Goal: Transaction & Acquisition: Purchase product/service

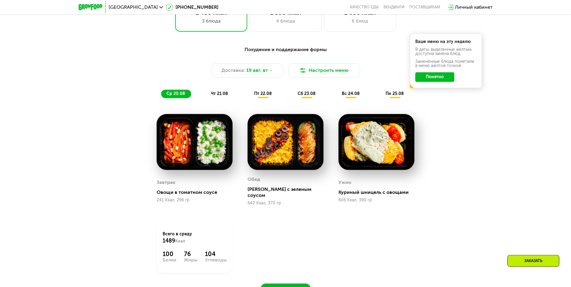
scroll to position [337, 0]
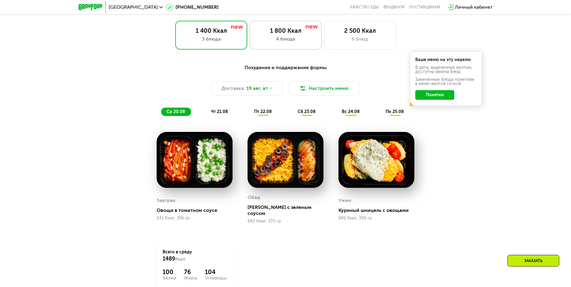
click at [293, 43] on div "4 блюда" at bounding box center [285, 38] width 59 height 7
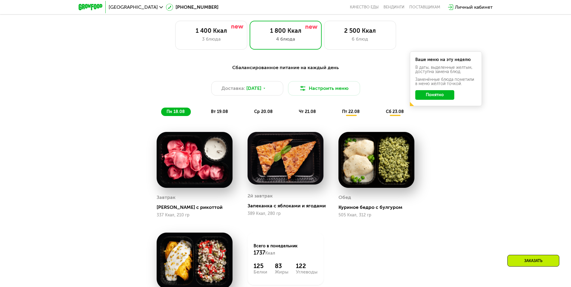
click at [218, 114] on span "вт 19.08" at bounding box center [219, 111] width 17 height 5
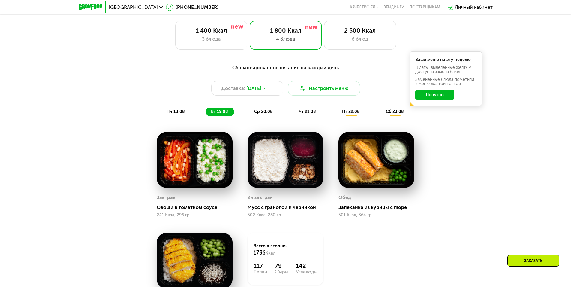
click at [258, 113] on span "ср 20.08" at bounding box center [263, 111] width 19 height 5
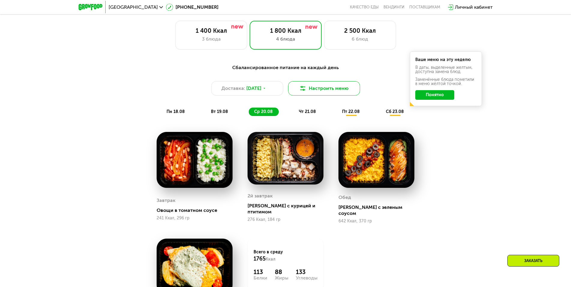
click at [338, 91] on button "Настроить меню" at bounding box center [324, 88] width 72 height 14
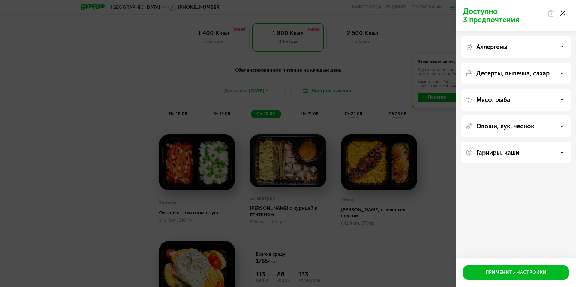
click at [523, 47] on div "Аллергены" at bounding box center [516, 46] width 101 height 7
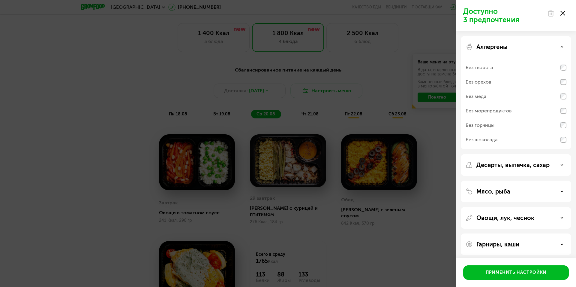
click at [504, 104] on div "Без меда" at bounding box center [516, 111] width 101 height 14
click at [531, 162] on p "Десерты, выпечка, сахар" at bounding box center [513, 164] width 73 height 7
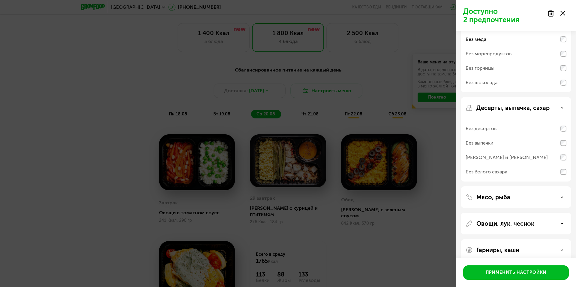
scroll to position [66, 0]
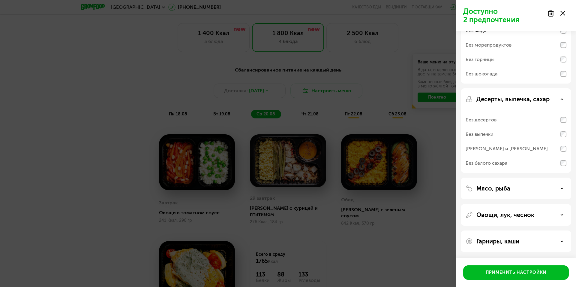
click at [524, 67] on div "Без белого сахара" at bounding box center [516, 59] width 101 height 14
drag, startPoint x: 512, startPoint y: 186, endPoint x: 512, endPoint y: 189, distance: 3.6
click at [512, 186] on div "Мясо, рыба" at bounding box center [516, 188] width 101 height 7
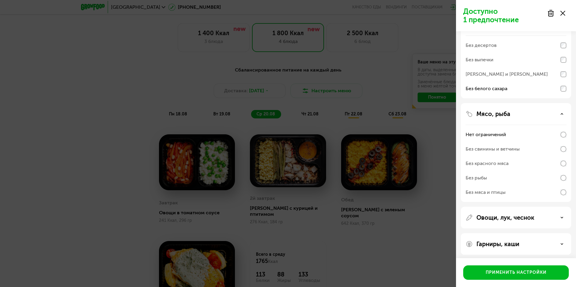
scroll to position [143, 0]
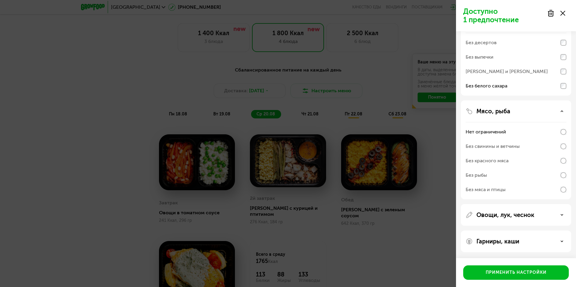
click at [511, 230] on div "Овощи, лук, чеснок" at bounding box center [516, 241] width 110 height 22
click at [509, 215] on p "Овощи, лук, чеснок" at bounding box center [506, 214] width 58 height 7
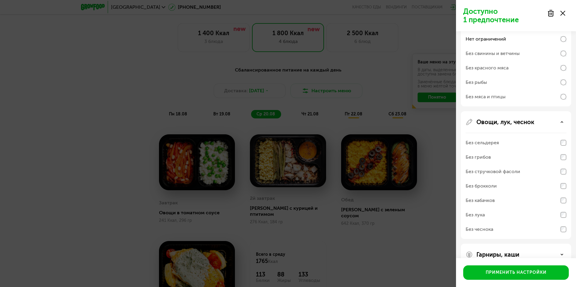
scroll to position [249, 0]
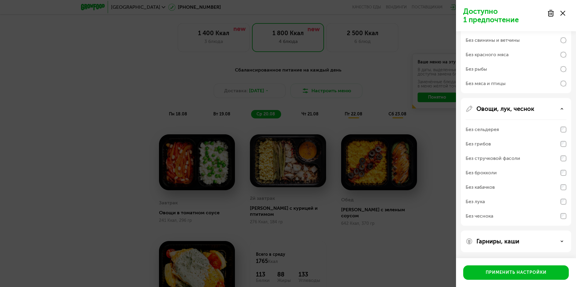
click at [511, 242] on p "Гарниры, каши" at bounding box center [498, 240] width 43 height 7
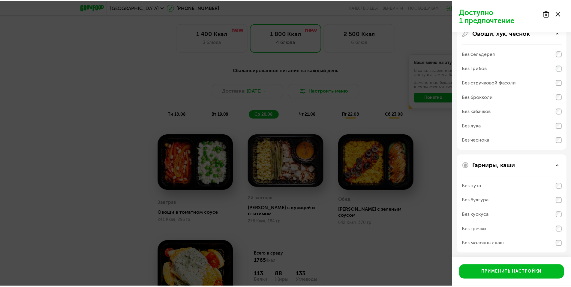
scroll to position [326, 0]
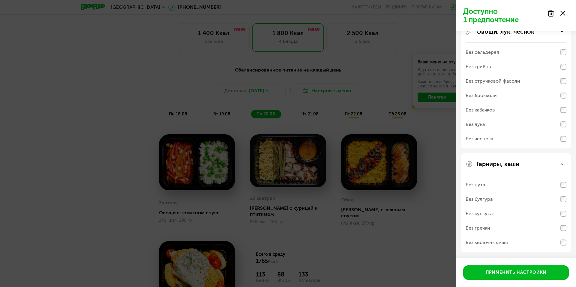
drag, startPoint x: 506, startPoint y: 244, endPoint x: 508, endPoint y: 253, distance: 9.2
click at [506, 244] on div "Без молочных каш" at bounding box center [487, 242] width 42 height 7
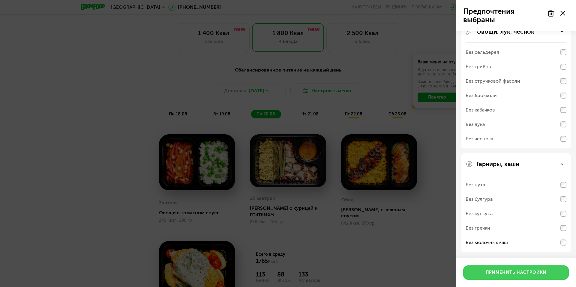
click at [515, 269] on div "Применить настройки" at bounding box center [516, 272] width 61 height 6
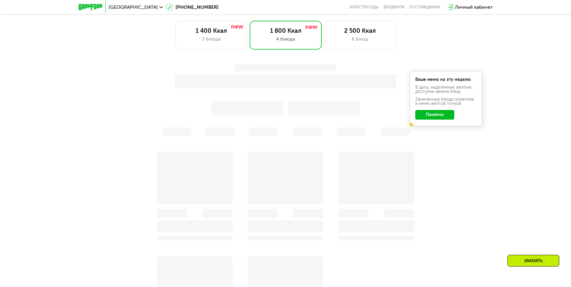
click at [448, 119] on button "Понятно" at bounding box center [434, 115] width 39 height 10
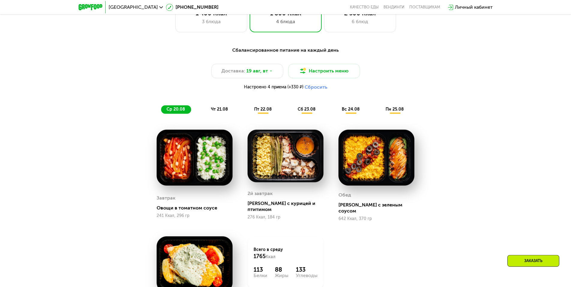
scroll to position [367, 0]
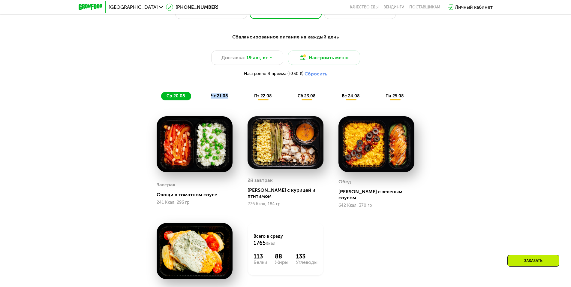
drag, startPoint x: 186, startPoint y: 98, endPoint x: 240, endPoint y: 100, distance: 53.7
click at [240, 100] on div "ср 20.08 чт 21.08 пт 22.08 сб 23.08 вс 24.08 пн 25.08" at bounding box center [285, 96] width 249 height 8
click at [249, 99] on div "чт 21.08" at bounding box center [263, 96] width 29 height 8
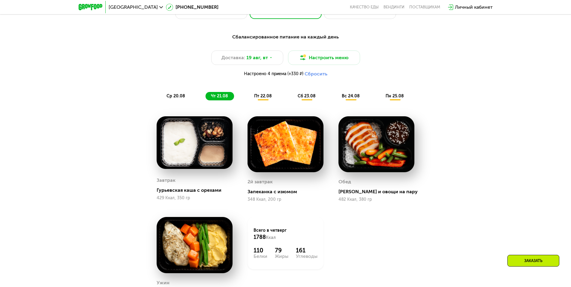
click at [206, 96] on div "ср 20.08" at bounding box center [220, 96] width 29 height 8
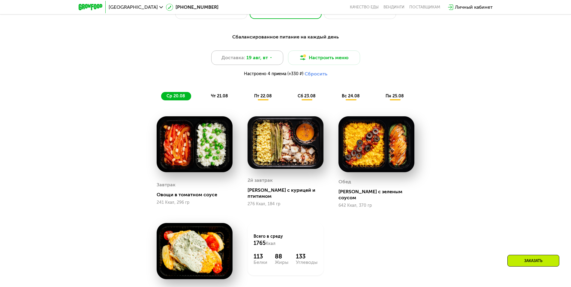
click at [258, 60] on span "19 авг, вт" at bounding box center [257, 57] width 22 height 7
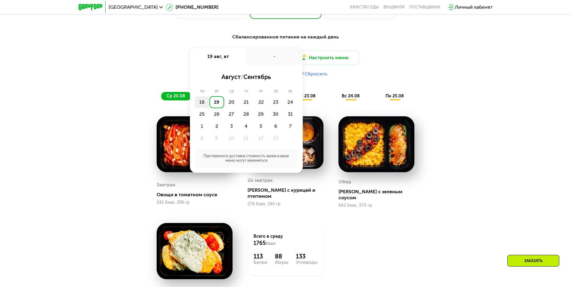
click at [209, 104] on div "18" at bounding box center [216, 102] width 15 height 12
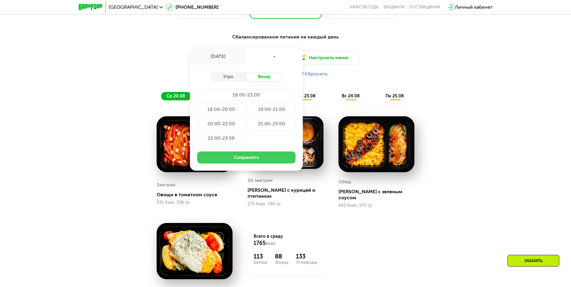
click at [223, 157] on button "Сохранить" at bounding box center [246, 157] width 98 height 12
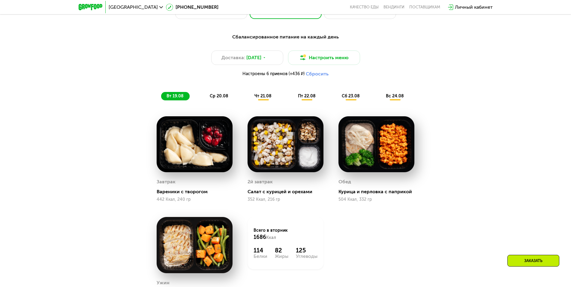
click at [216, 98] on span "ср 20.08" at bounding box center [219, 95] width 19 height 5
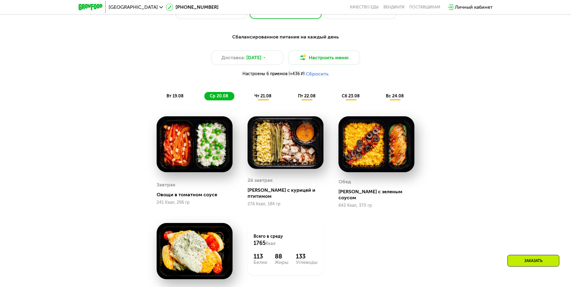
click at [257, 97] on span "чт 21.08" at bounding box center [263, 95] width 17 height 5
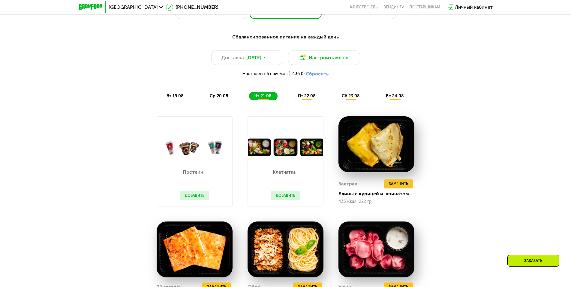
click at [279, 153] on img at bounding box center [285, 147] width 75 height 18
click at [290, 196] on button "Добавить" at bounding box center [285, 195] width 29 height 9
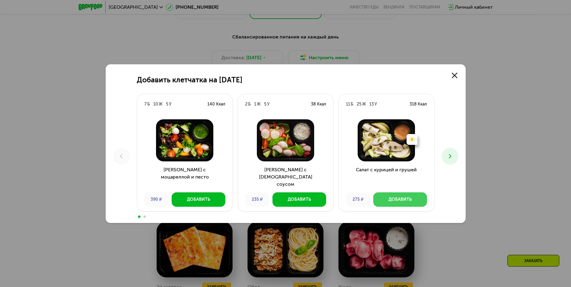
click at [413, 197] on button "Добавить" at bounding box center [400, 199] width 54 height 14
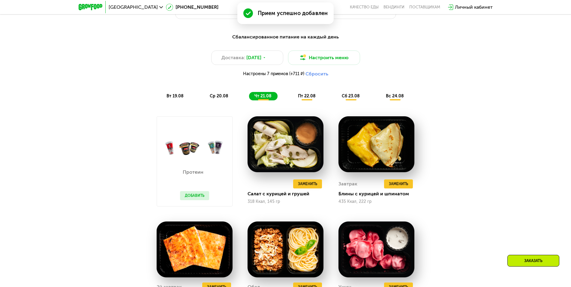
click at [306, 98] on span "пт 22.08" at bounding box center [307, 95] width 18 height 5
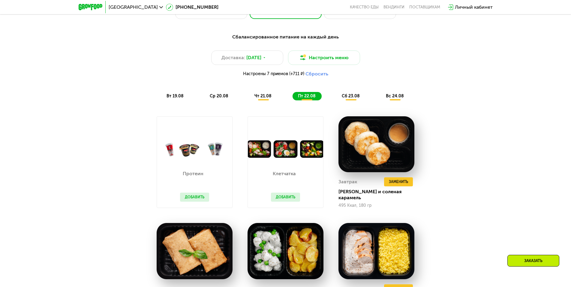
click at [355, 97] on span "сб 23.08" at bounding box center [351, 95] width 18 height 5
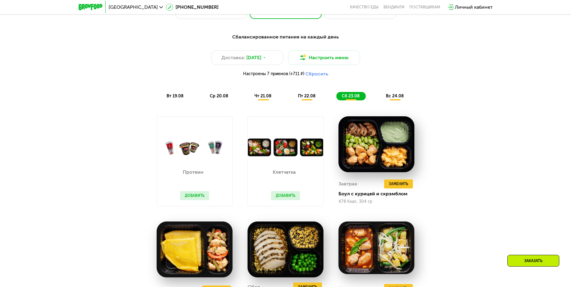
click at [392, 98] on span "вс 24.08" at bounding box center [395, 95] width 18 height 5
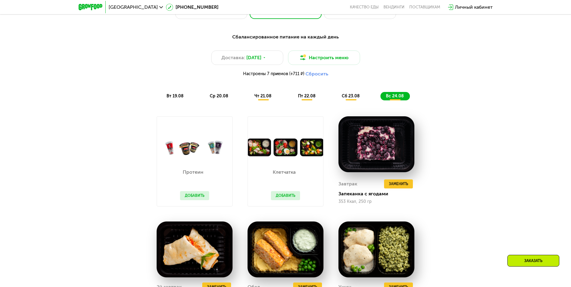
click at [360, 98] on span "сб 23.08" at bounding box center [351, 95] width 18 height 5
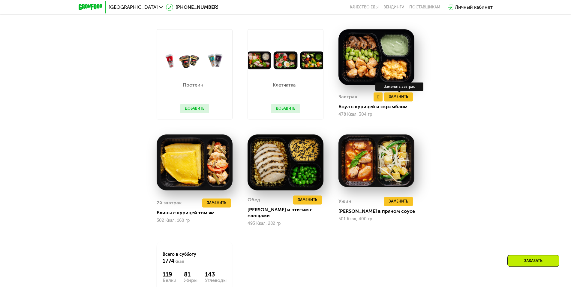
scroll to position [459, 0]
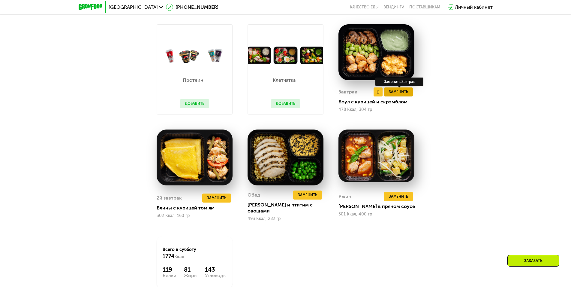
click at [407, 94] on span "Заменить" at bounding box center [398, 92] width 19 height 6
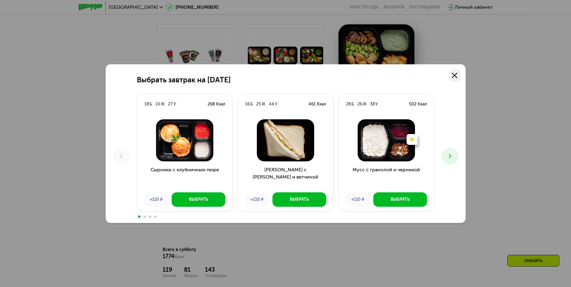
click at [456, 77] on icon at bounding box center [454, 75] width 5 height 5
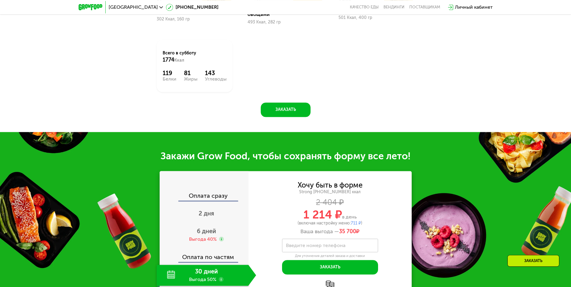
scroll to position [704, 0]
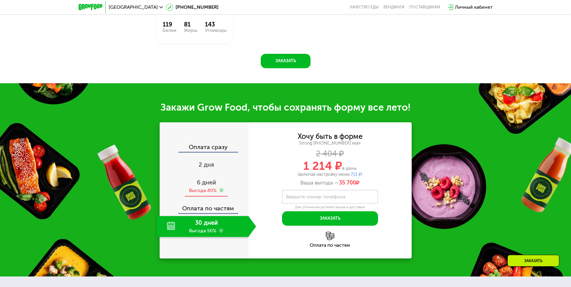
click at [193, 176] on div "6 дней Выгода 40%" at bounding box center [207, 186] width 100 height 21
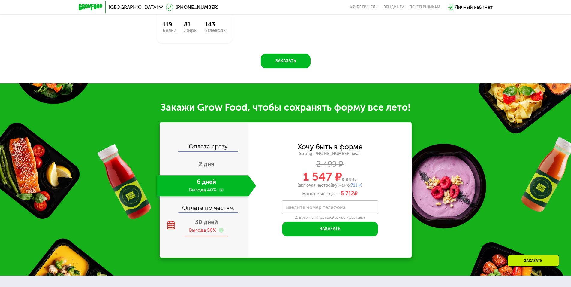
click at [216, 222] on div "30 дней Выгода 50%" at bounding box center [207, 225] width 100 height 21
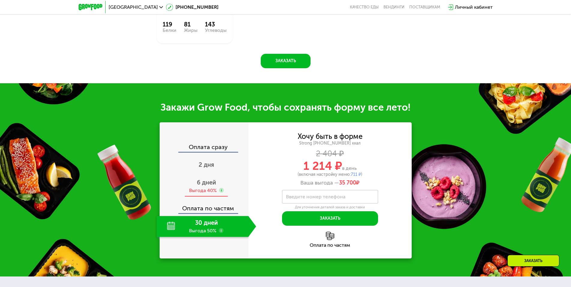
click at [214, 192] on div "Оплата сразу 2 дня 6 дней Выгода 40% Оплата по частям 30 дней Выгода 50%" at bounding box center [204, 190] width 89 height 93
click at [213, 187] on div "Выгода 40%" at bounding box center [203, 190] width 28 height 7
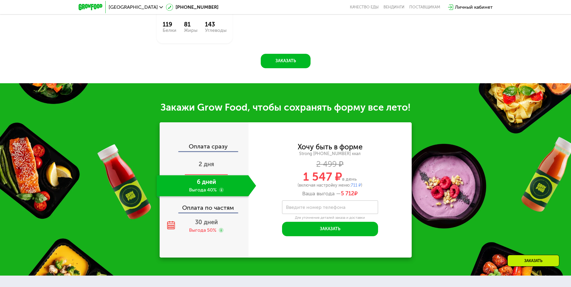
click at [215, 159] on div "2 дня" at bounding box center [207, 164] width 100 height 21
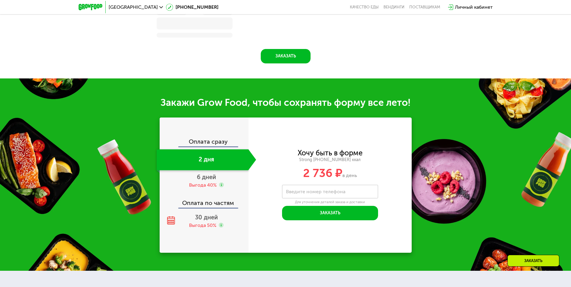
scroll to position [617, 0]
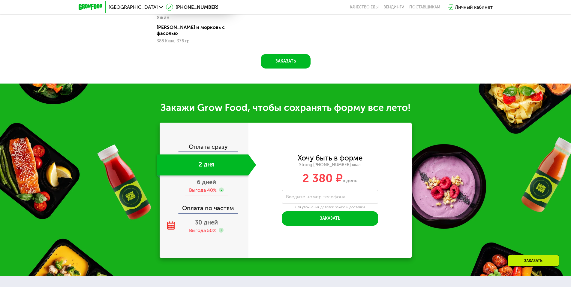
click at [215, 187] on div "Выгода 40%" at bounding box center [203, 190] width 28 height 7
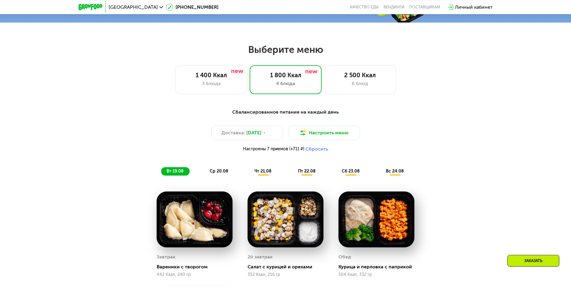
scroll to position [265, 0]
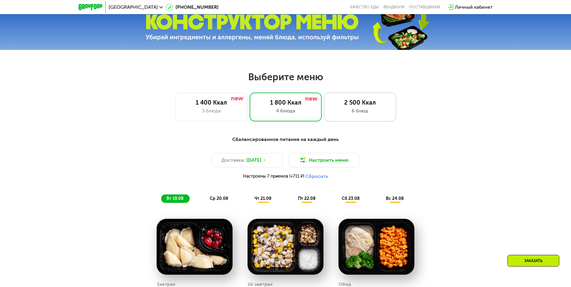
click at [373, 113] on div "6 блюд" at bounding box center [359, 110] width 59 height 7
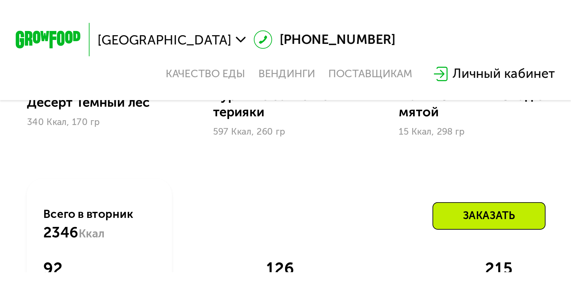
scroll to position [559, 0]
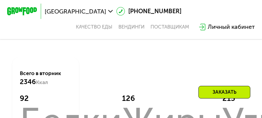
click at [0, 0] on div "Завтрак Каша с лесными ягодами 378 Ккал, 450 гр 2й завтрак Шаверма с курицей 48…" at bounding box center [0, 0] width 0 height 0
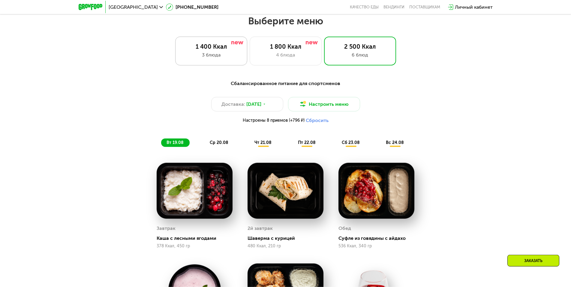
scroll to position [314, 0]
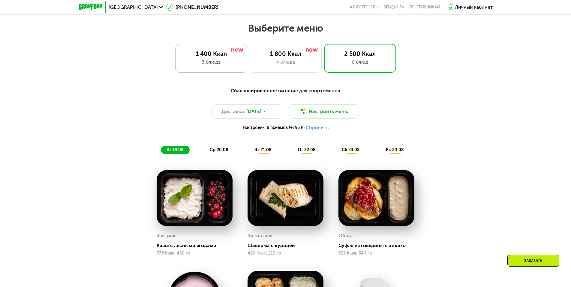
click at [207, 56] on div "1 400 Ккал" at bounding box center [211, 53] width 59 height 7
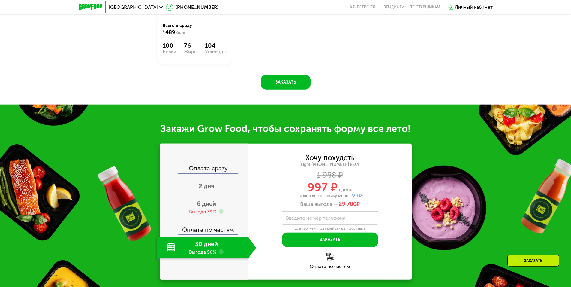
scroll to position [589, 0]
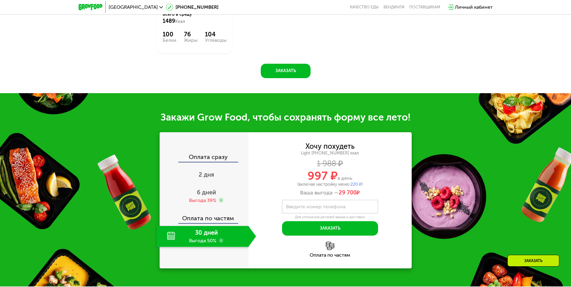
click at [334, 182] on div "(включая настройку меню: 220 ₽ )" at bounding box center [329, 184] width 163 height 4
click at [333, 182] on div "(включая настройку меню: 220 ₽ )" at bounding box center [329, 184] width 163 height 4
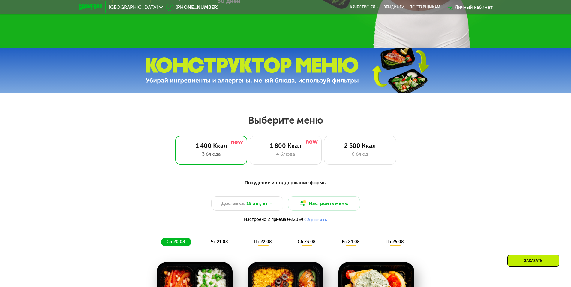
scroll to position [375, 0]
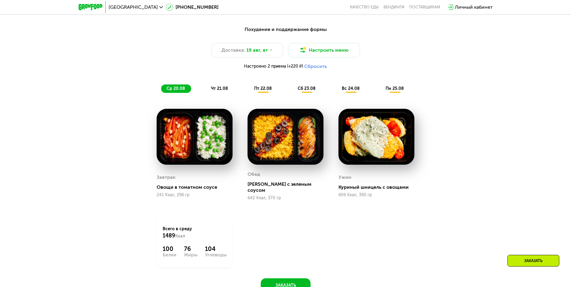
drag, startPoint x: 226, startPoint y: 94, endPoint x: 224, endPoint y: 92, distance: 3.6
click at [249, 93] on div "чт 21.08" at bounding box center [263, 88] width 29 height 8
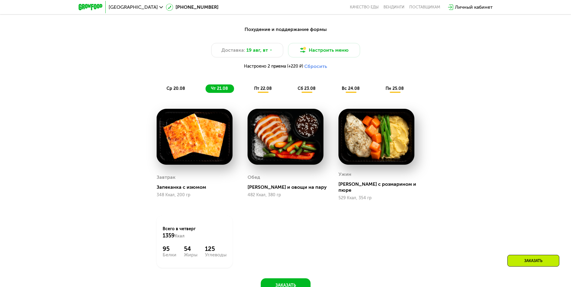
click at [264, 91] on span "пт 22.08" at bounding box center [263, 88] width 18 height 5
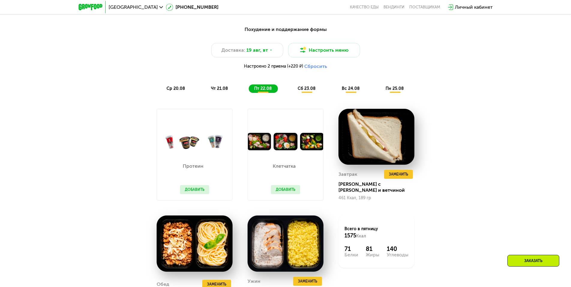
click at [298, 88] on span "сб 23.08" at bounding box center [307, 88] width 18 height 5
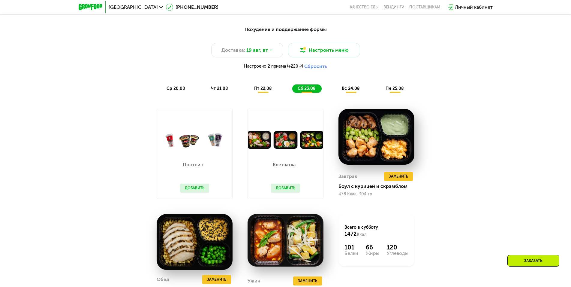
click at [343, 91] on span "вс 24.08" at bounding box center [351, 88] width 18 height 5
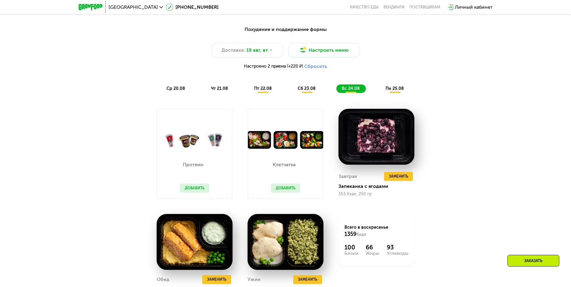
click at [395, 90] on span "пн 25.08" at bounding box center [395, 88] width 18 height 5
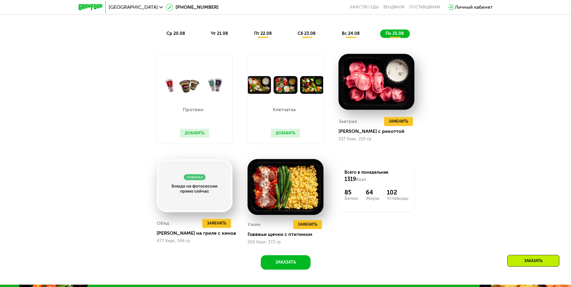
scroll to position [436, 0]
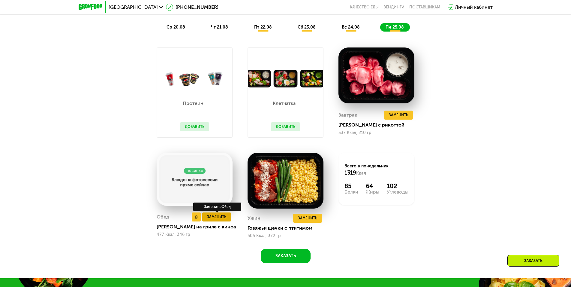
click at [223, 219] on span "Заменить" at bounding box center [216, 217] width 19 height 6
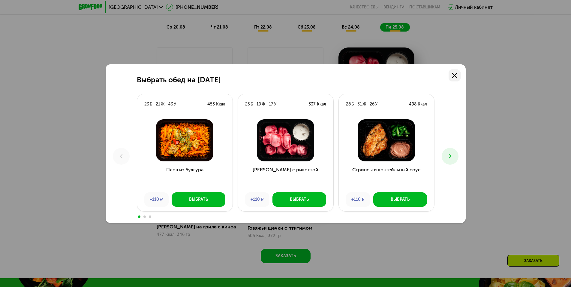
click at [453, 78] on link at bounding box center [455, 75] width 12 height 12
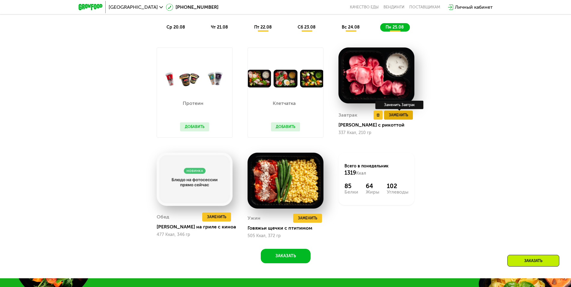
click at [397, 115] on span "Заменить" at bounding box center [398, 115] width 19 height 6
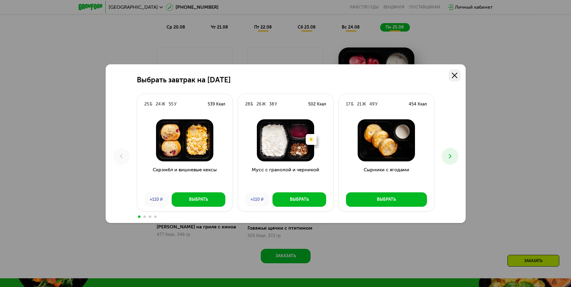
click at [456, 72] on link at bounding box center [455, 75] width 12 height 12
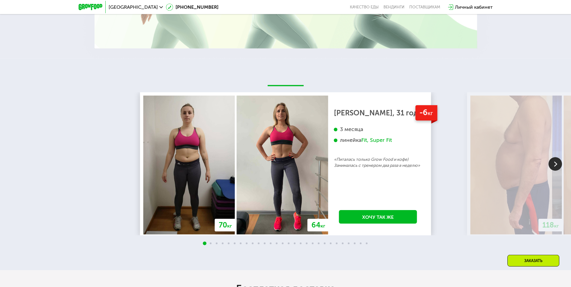
scroll to position [1171, 0]
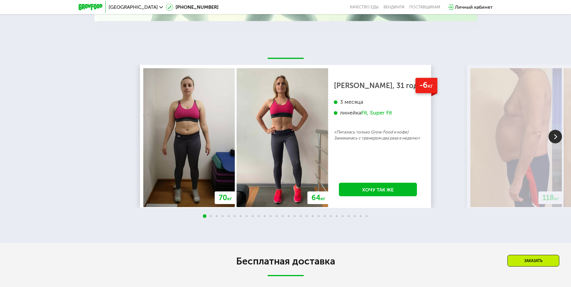
click at [562, 142] on div "70 кг 64 кг -6 кг [PERSON_NAME], 31 год 3 месяца линейка Fit, Super Fit «Питала…" at bounding box center [285, 142] width 571 height 154
click at [552, 137] on img at bounding box center [556, 137] width 14 height 14
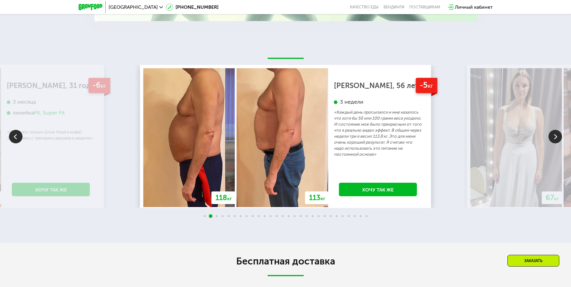
click at [556, 139] on img at bounding box center [556, 137] width 14 height 14
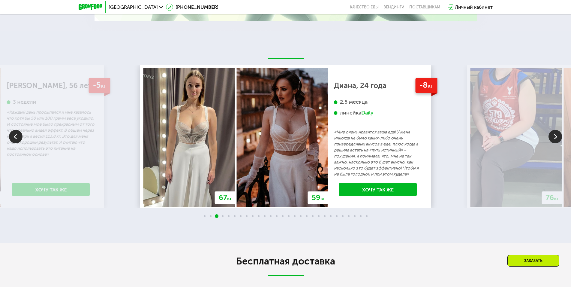
click at [555, 139] on img at bounding box center [556, 137] width 14 height 14
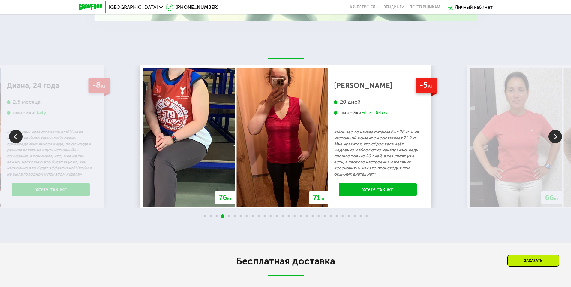
click at [555, 139] on img at bounding box center [556, 137] width 14 height 14
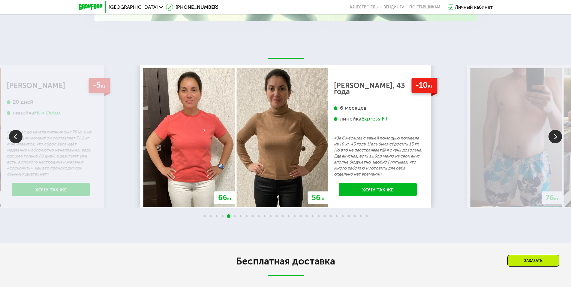
click at [555, 139] on img at bounding box center [556, 137] width 14 height 14
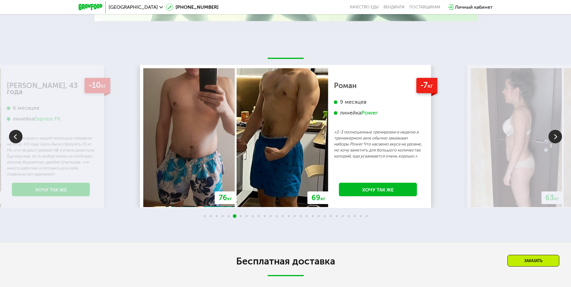
click at [554, 137] on img at bounding box center [556, 137] width 14 height 14
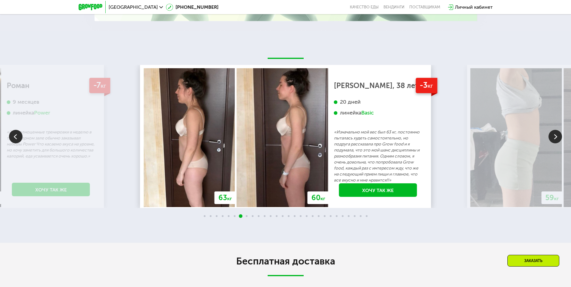
click at [12, 137] on img at bounding box center [16, 137] width 14 height 14
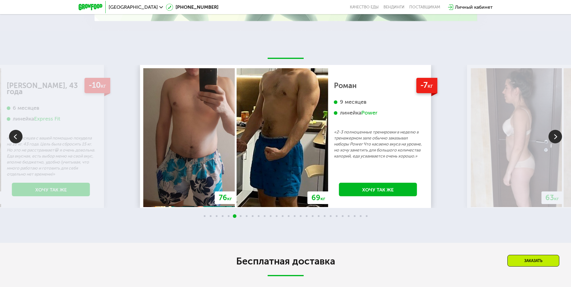
click at [559, 140] on img at bounding box center [556, 137] width 14 height 14
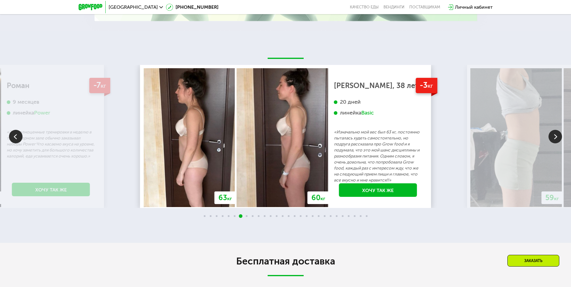
click at [554, 143] on img at bounding box center [556, 137] width 14 height 14
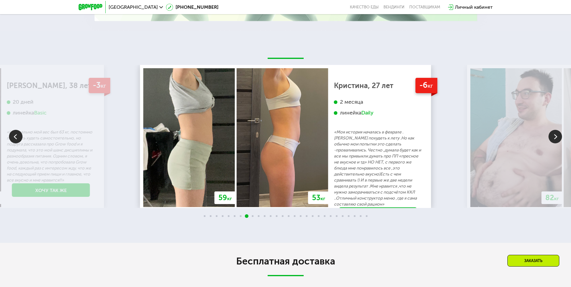
click at [553, 141] on img at bounding box center [556, 137] width 14 height 14
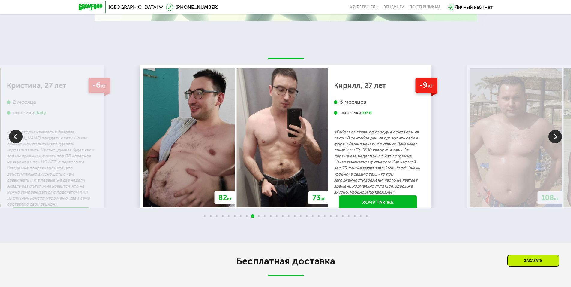
click at [553, 141] on img at bounding box center [556, 137] width 14 height 14
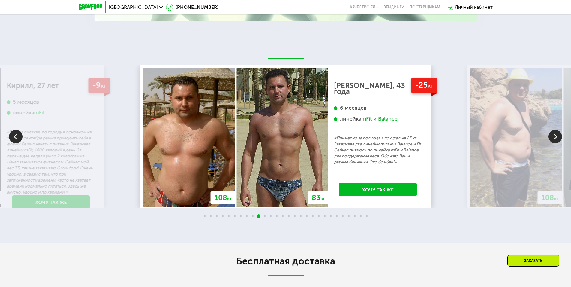
click at [553, 141] on img at bounding box center [556, 137] width 14 height 14
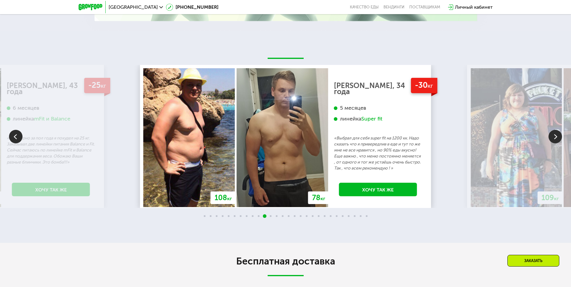
click at [553, 141] on img at bounding box center [556, 137] width 14 height 14
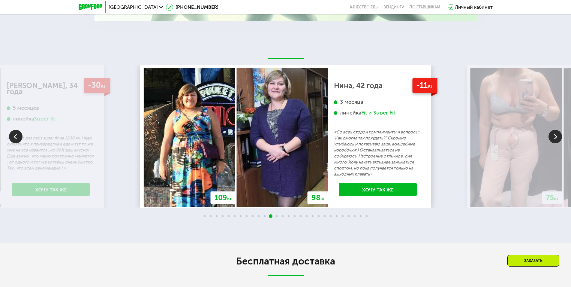
click at [553, 141] on img at bounding box center [556, 137] width 14 height 14
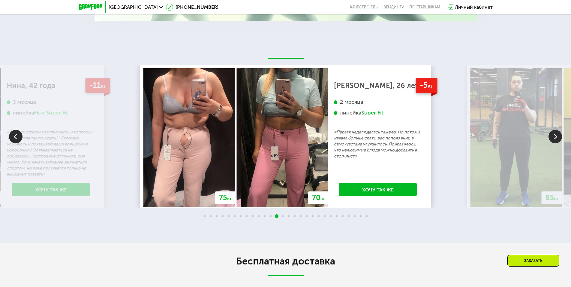
click at [553, 141] on img at bounding box center [556, 137] width 14 height 14
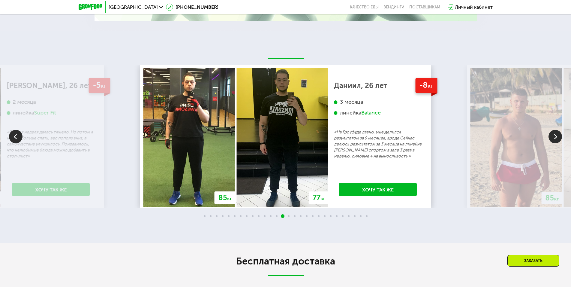
click at [553, 141] on img at bounding box center [556, 137] width 14 height 14
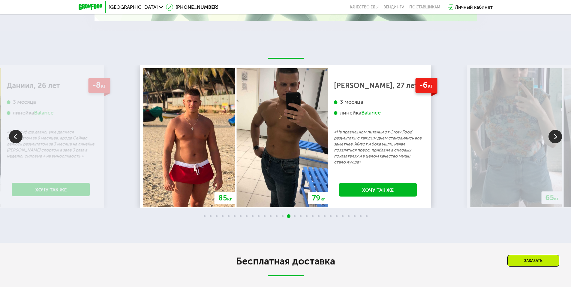
click at [553, 140] on img at bounding box center [556, 137] width 14 height 14
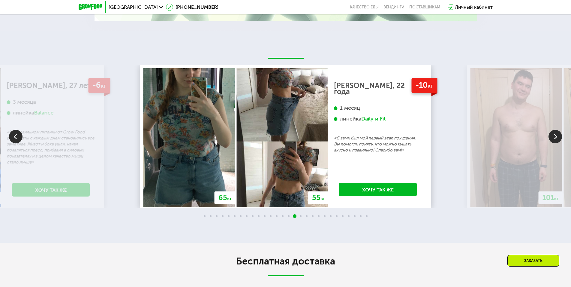
click at [553, 140] on img at bounding box center [556, 137] width 14 height 14
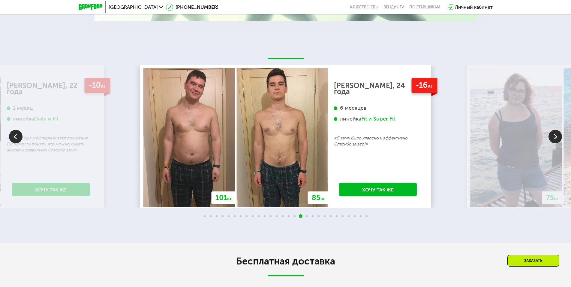
click at [553, 140] on img at bounding box center [556, 137] width 14 height 14
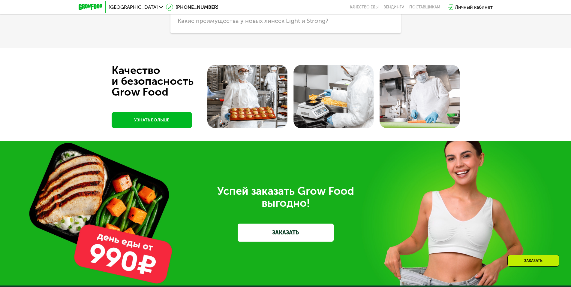
scroll to position [1599, 0]
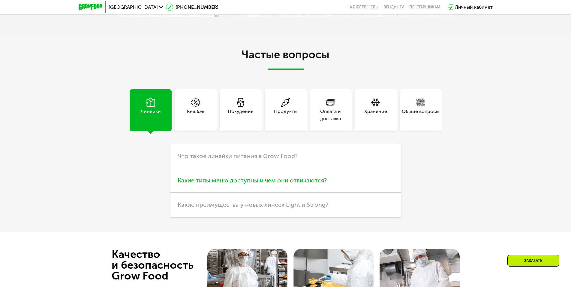
click at [291, 184] on span "Какие типы меню доступны и чем они отличаются?" at bounding box center [252, 179] width 149 height 7
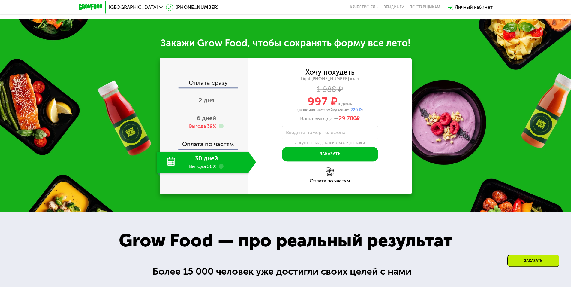
scroll to position [681, 0]
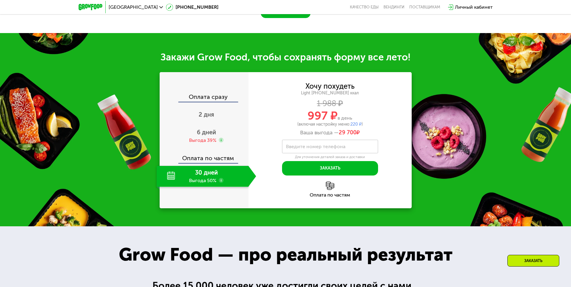
click at [219, 181] on icon at bounding box center [221, 180] width 5 height 5
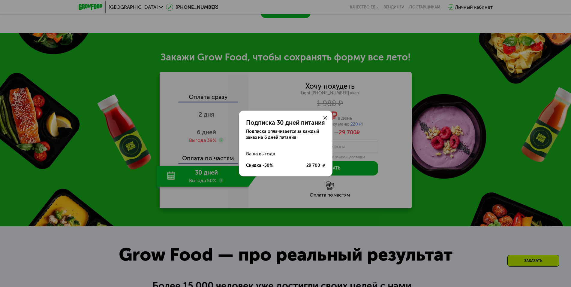
click at [326, 118] on use at bounding box center [326, 118] width 4 height 4
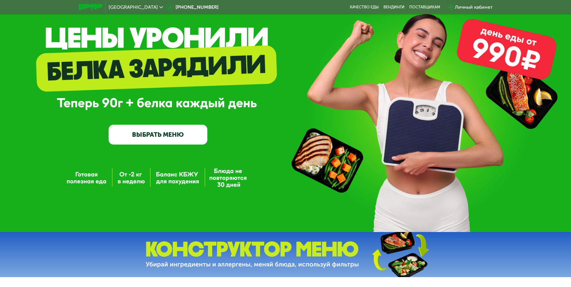
scroll to position [0, 0]
